Goal: Obtain resource: Download file/media

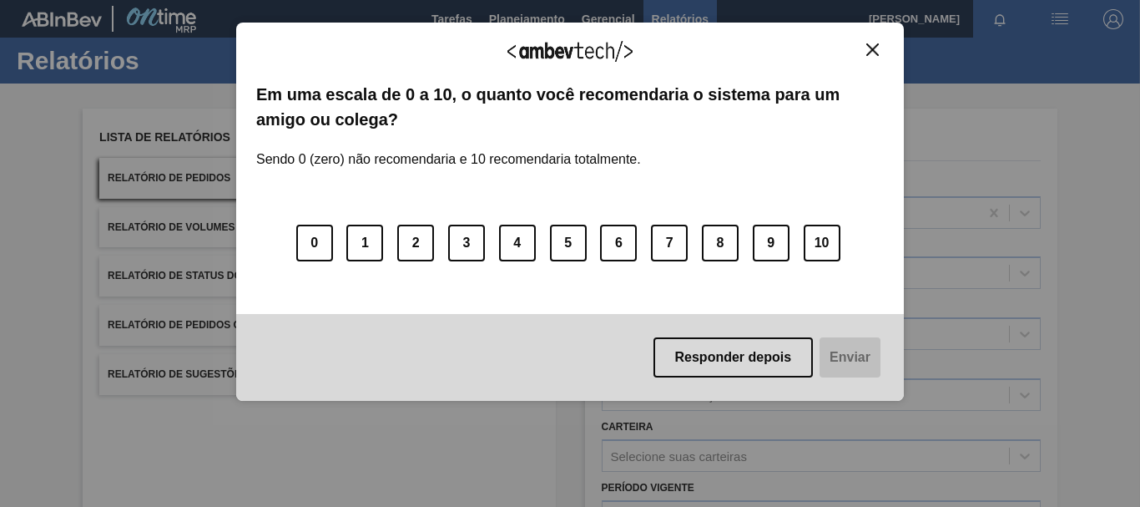
click at [860, 51] on div "Agradecemos seu feedback!" at bounding box center [570, 62] width 628 height 39
click at [865, 50] on button "Close" at bounding box center [872, 50] width 23 height 14
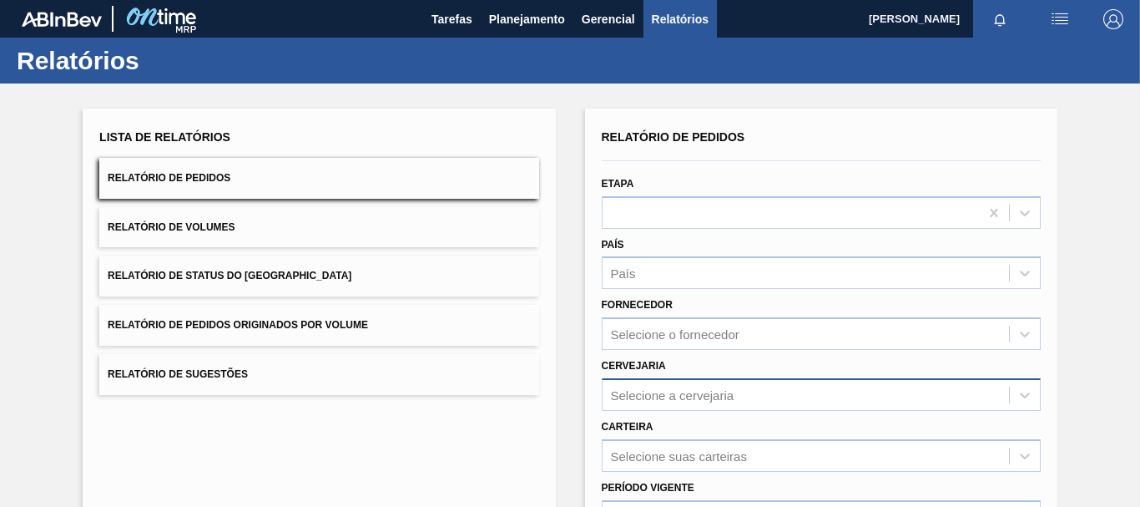
click at [724, 400] on div "Selecione a cervejaria" at bounding box center [673, 394] width 124 height 14
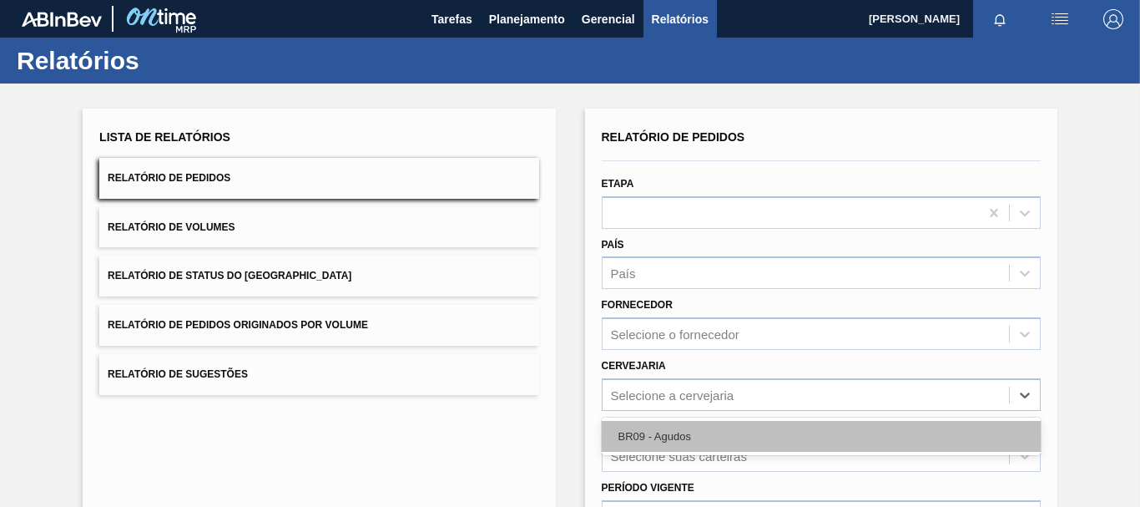
click at [715, 422] on div "BR09 - Agudos" at bounding box center [821, 436] width 439 height 31
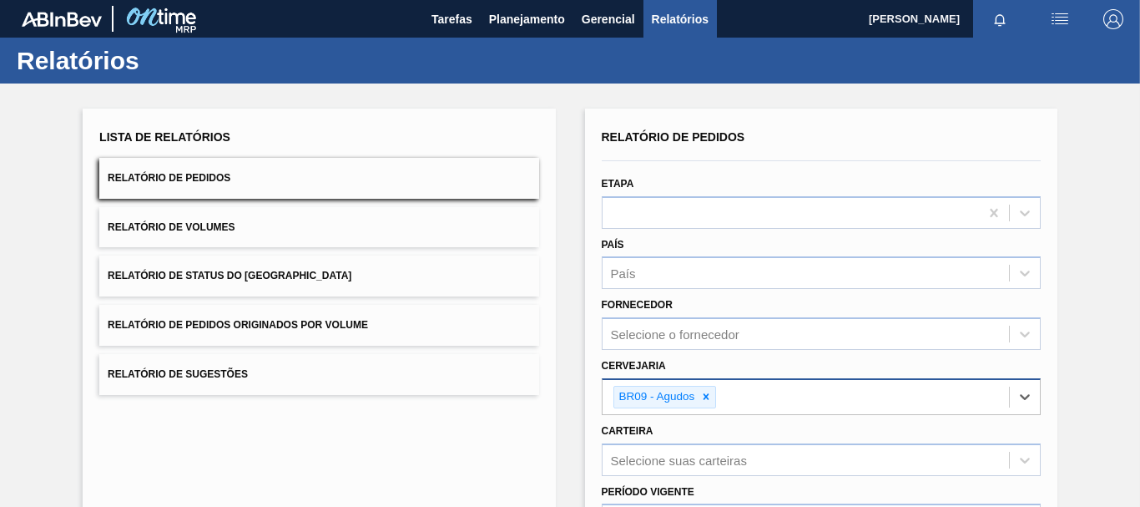
scroll to position [250, 0]
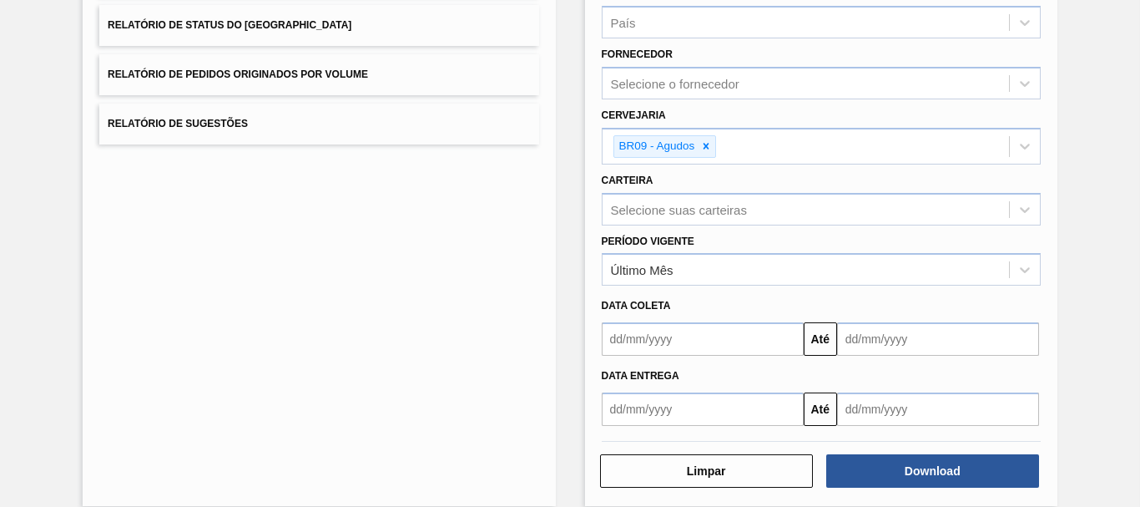
click at [845, 292] on div "Data coleta" at bounding box center [821, 304] width 452 height 28
click at [845, 280] on div "Último Mês" at bounding box center [806, 270] width 406 height 24
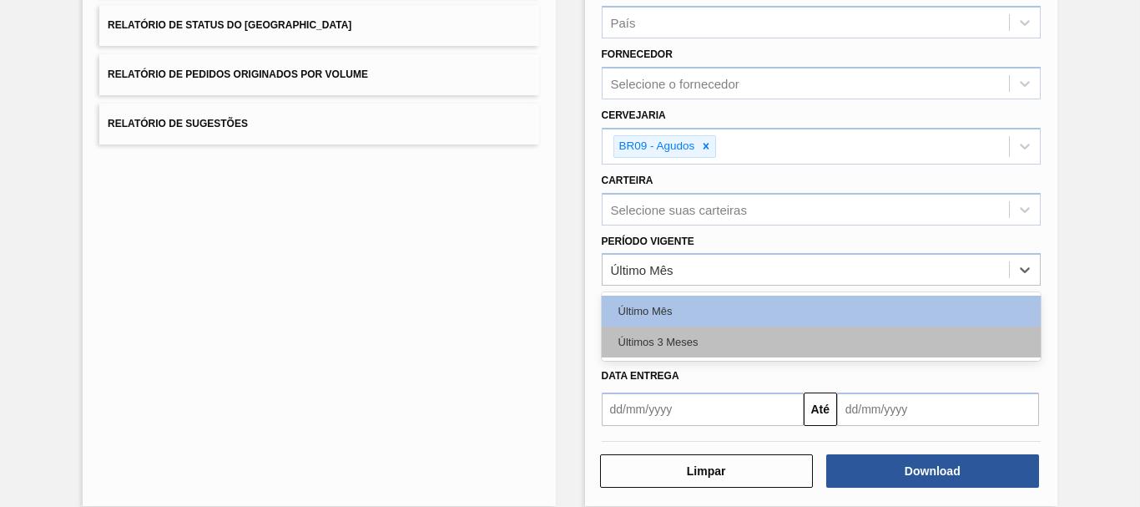
click at [738, 335] on div "Últimos 3 Meses" at bounding box center [821, 341] width 439 height 31
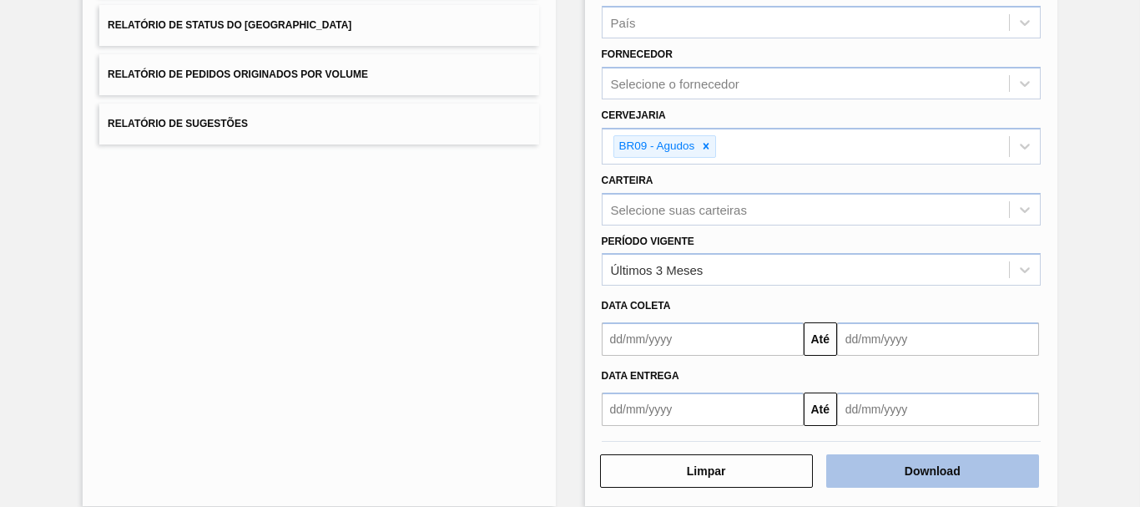
click at [935, 472] on button "Download" at bounding box center [932, 470] width 213 height 33
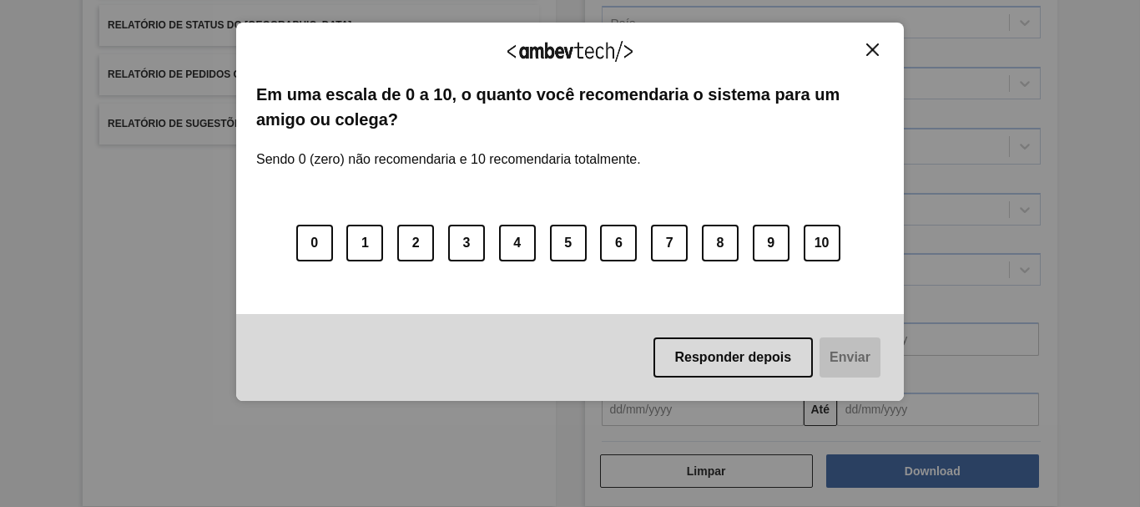
click at [879, 48] on button "Close" at bounding box center [872, 50] width 23 height 14
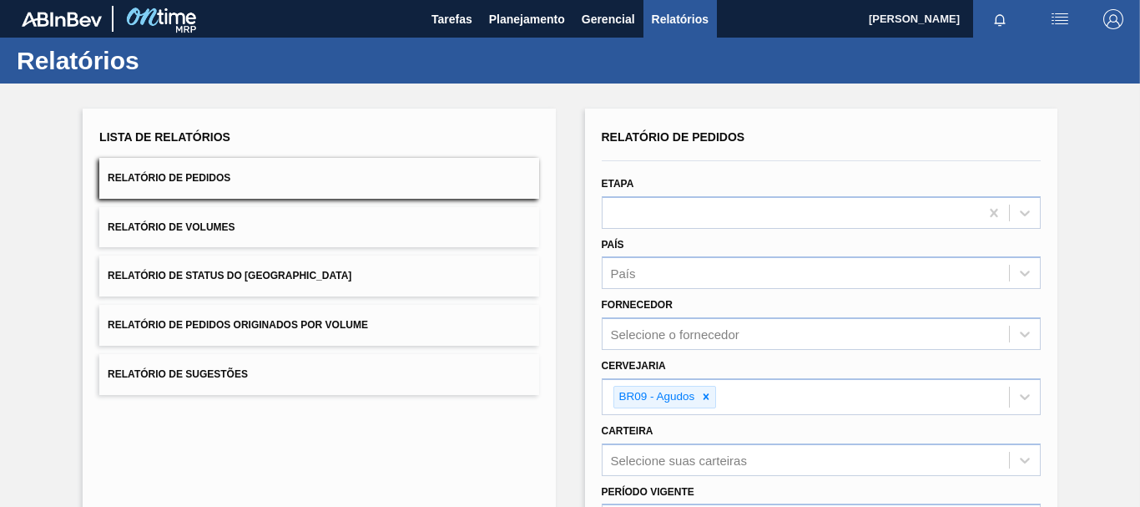
scroll to position [270, 0]
